Goal: Information Seeking & Learning: Learn about a topic

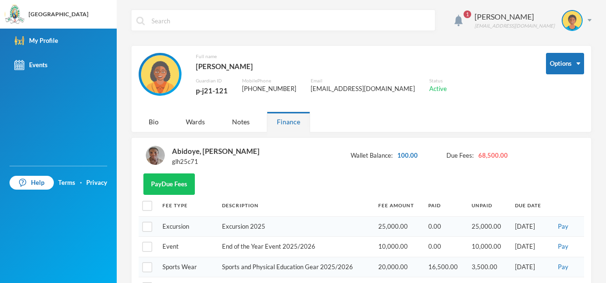
click at [470, 13] on span "1" at bounding box center [466, 14] width 15 height 15
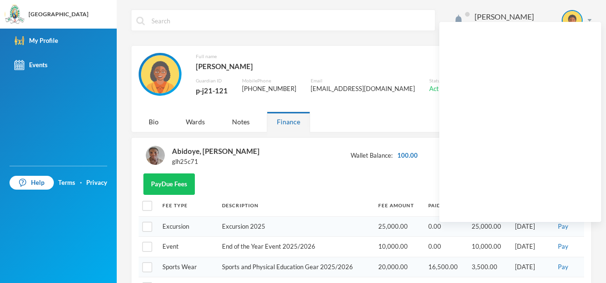
click at [359, 41] on div "[PERSON_NAME] [EMAIL_ADDRESS][DOMAIN_NAME]" at bounding box center [361, 28] width 460 height 36
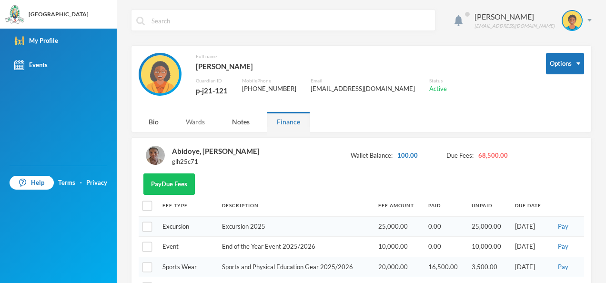
click at [202, 125] on div "Wards" at bounding box center [195, 121] width 39 height 20
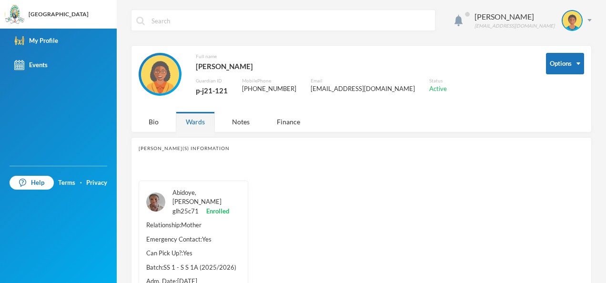
click at [189, 190] on link "Abidoye, [PERSON_NAME]" at bounding box center [196, 197] width 49 height 17
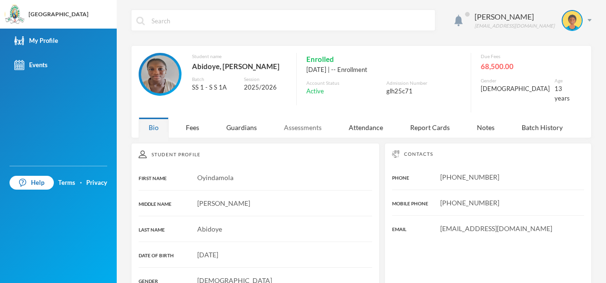
click at [297, 124] on div "Assessments" at bounding box center [303, 127] width 58 height 20
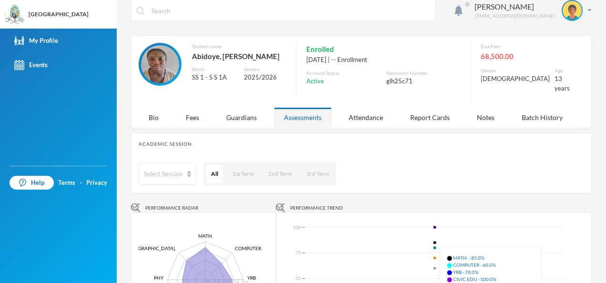
scroll to position [9, 0]
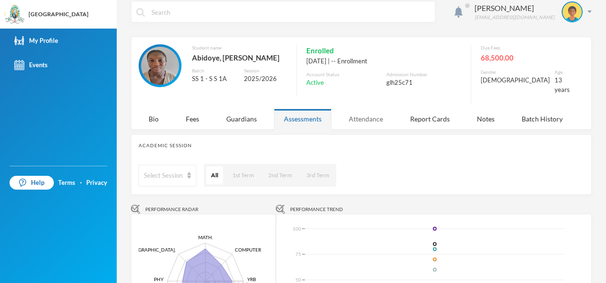
click at [369, 113] on div "Attendance" at bounding box center [366, 119] width 54 height 20
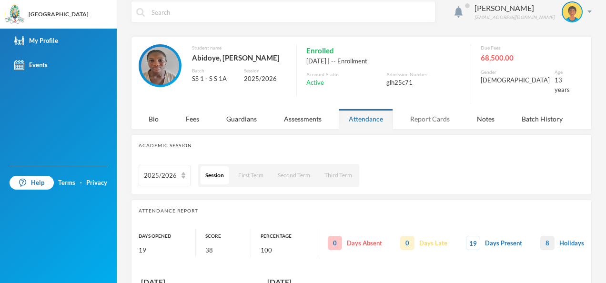
click at [410, 112] on div "Report Cards" at bounding box center [430, 119] width 60 height 20
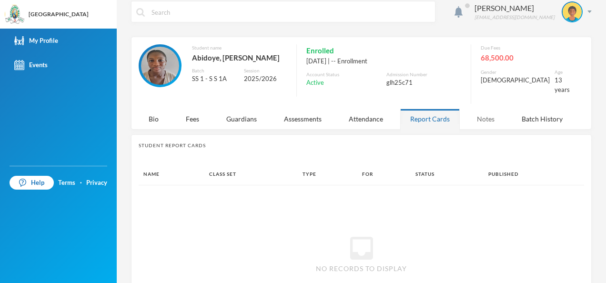
click at [472, 111] on div "Notes" at bounding box center [486, 119] width 38 height 20
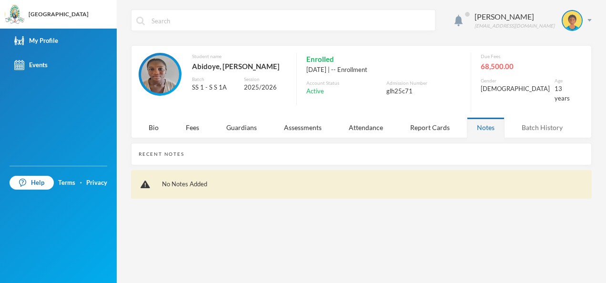
click at [529, 117] on div "Batch History" at bounding box center [541, 127] width 61 height 20
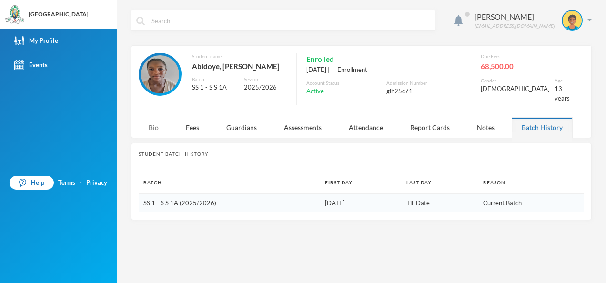
click at [146, 117] on div "Bio" at bounding box center [154, 127] width 30 height 20
